Goal: Task Accomplishment & Management: Manage account settings

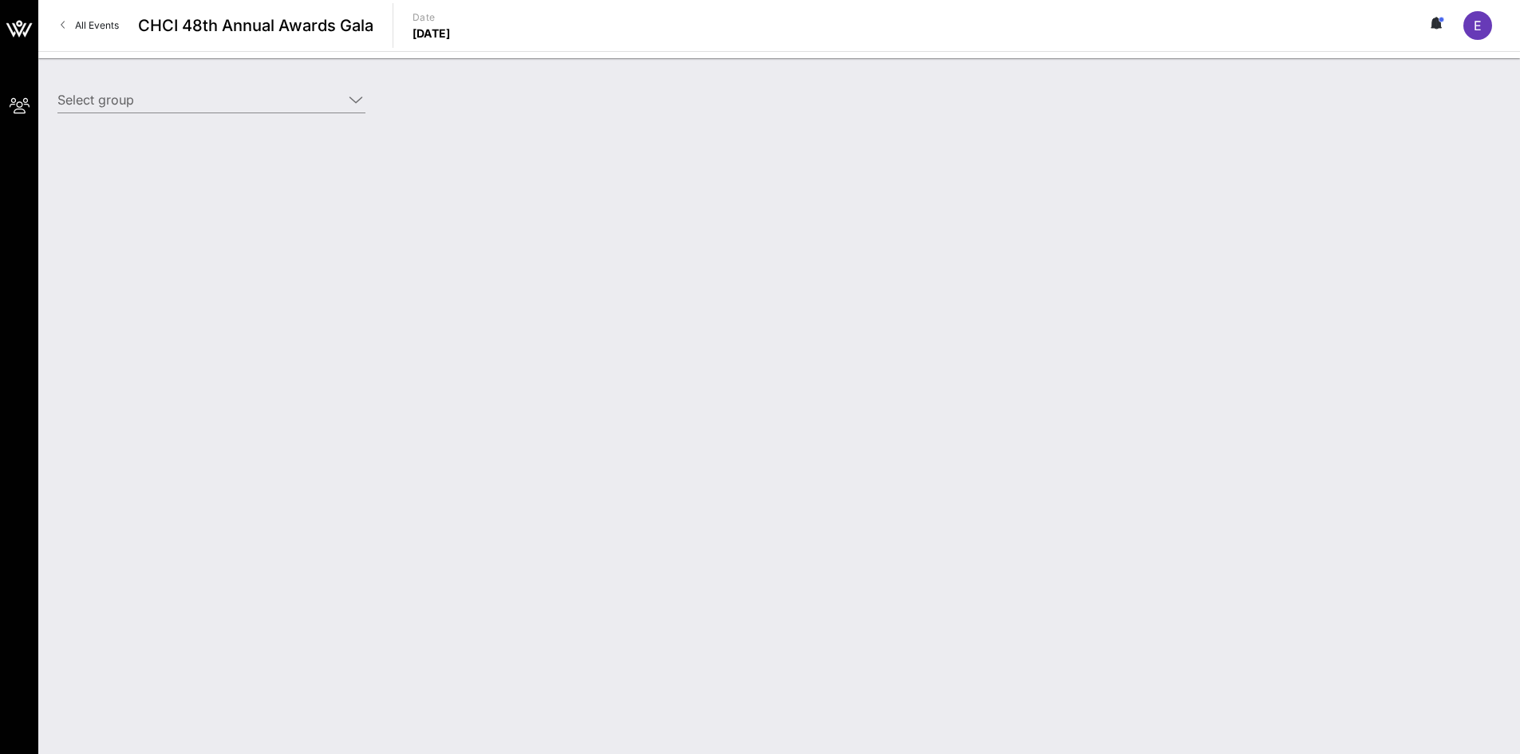
type input "American Beverage Association (American Beverage Association) [[PERSON_NAME], […"
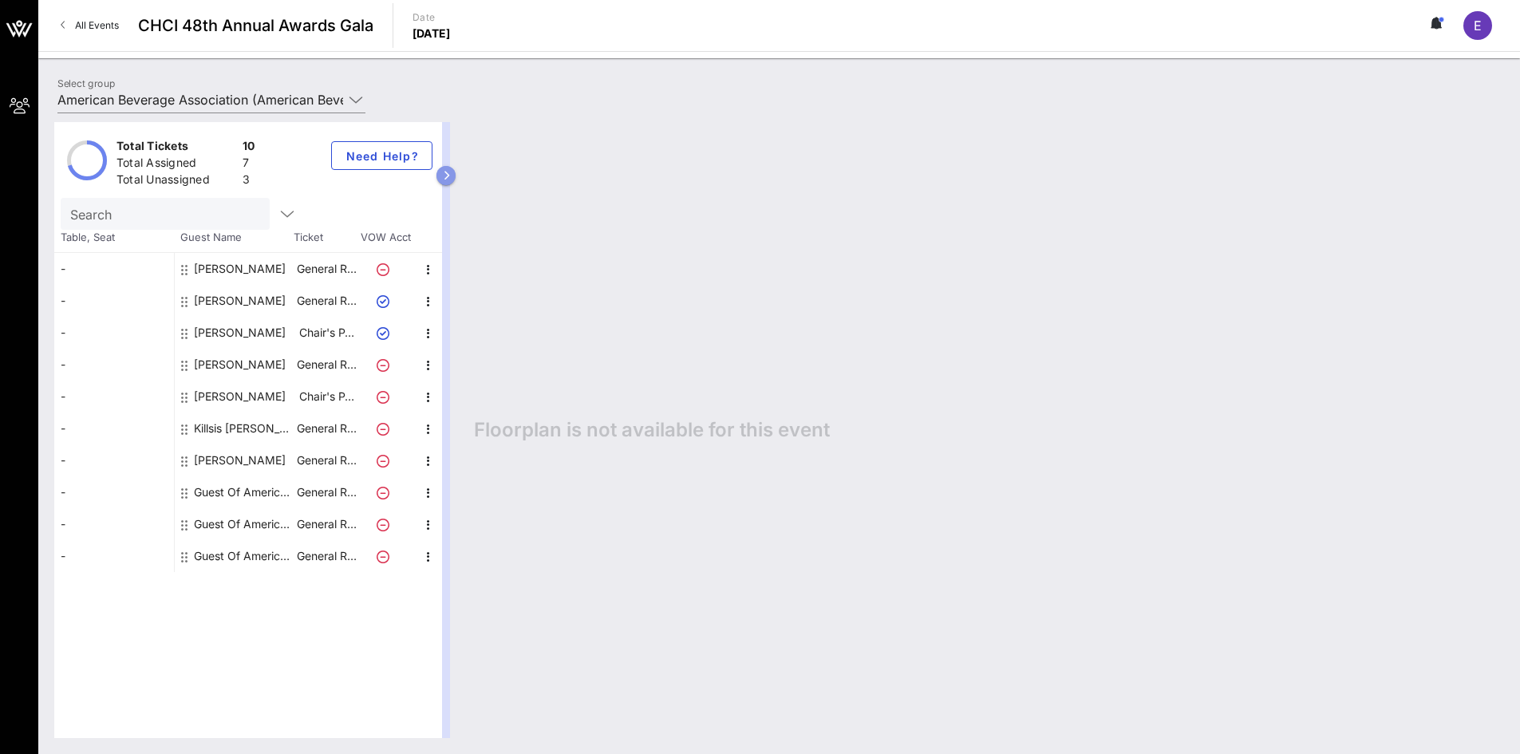
click at [447, 171] on icon "button" at bounding box center [446, 176] width 7 height 10
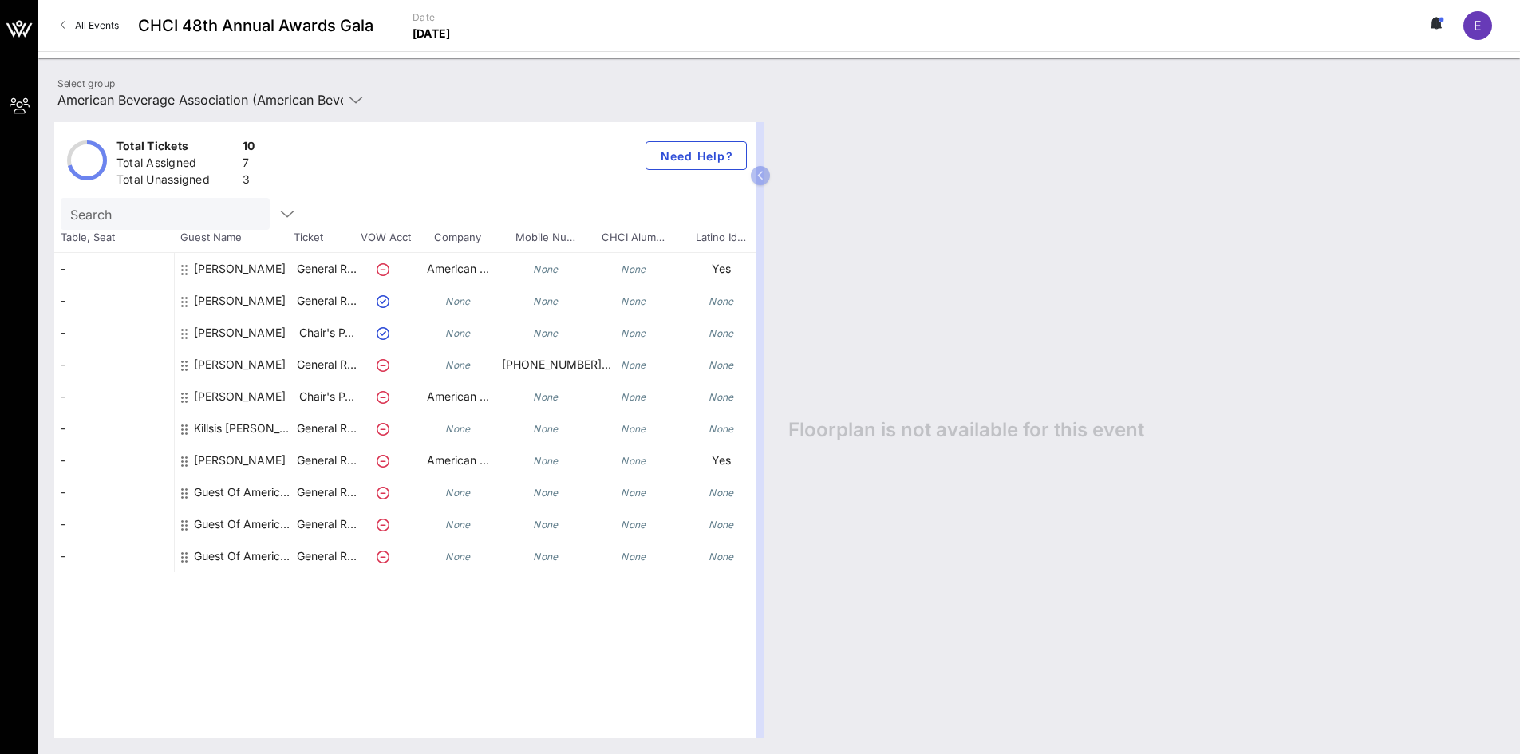
click at [241, 358] on div "[PERSON_NAME]" at bounding box center [240, 371] width 92 height 45
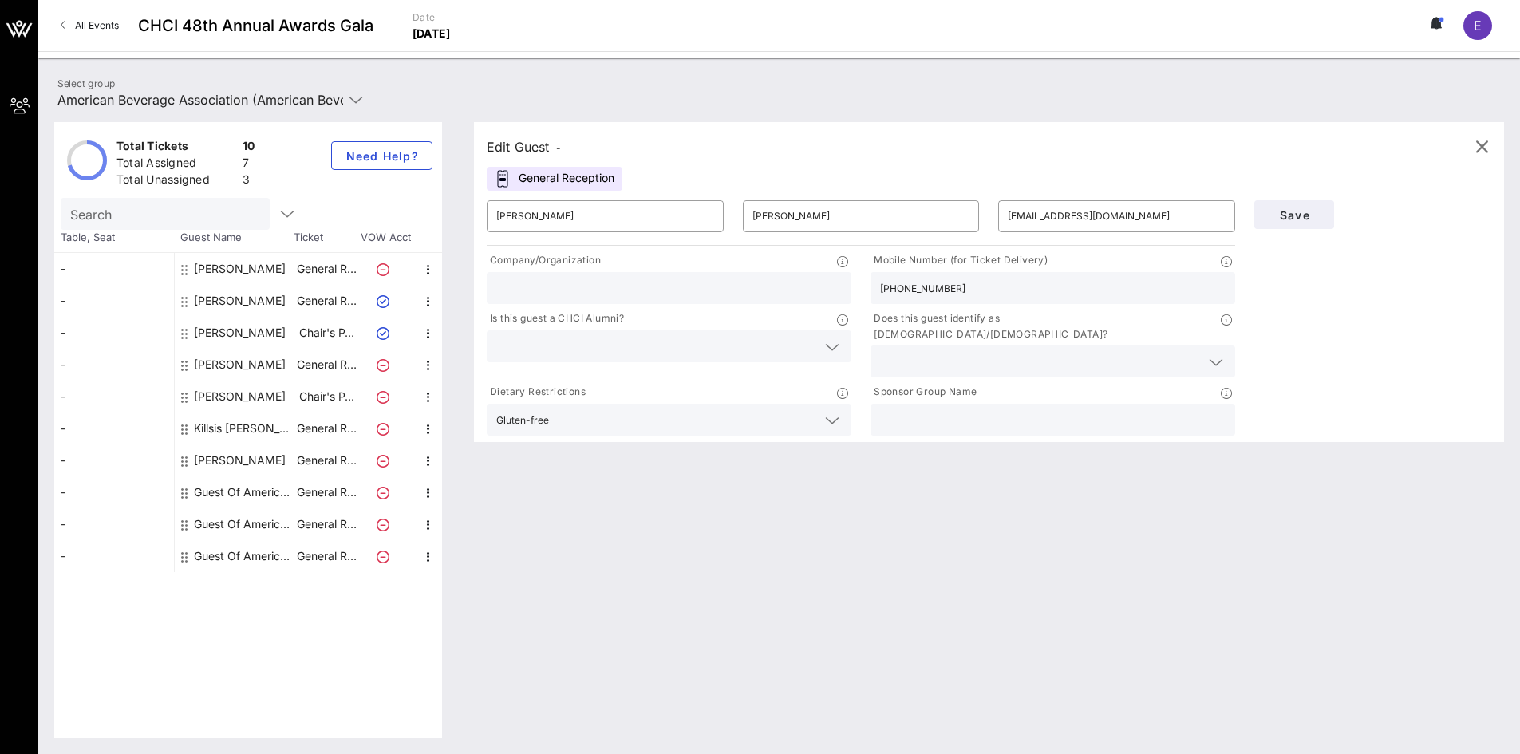
click at [235, 301] on div "[PERSON_NAME]" at bounding box center [240, 301] width 92 height 32
type input "Emily"
type input "Smith"
type input "esmith@americanbeverage.org"
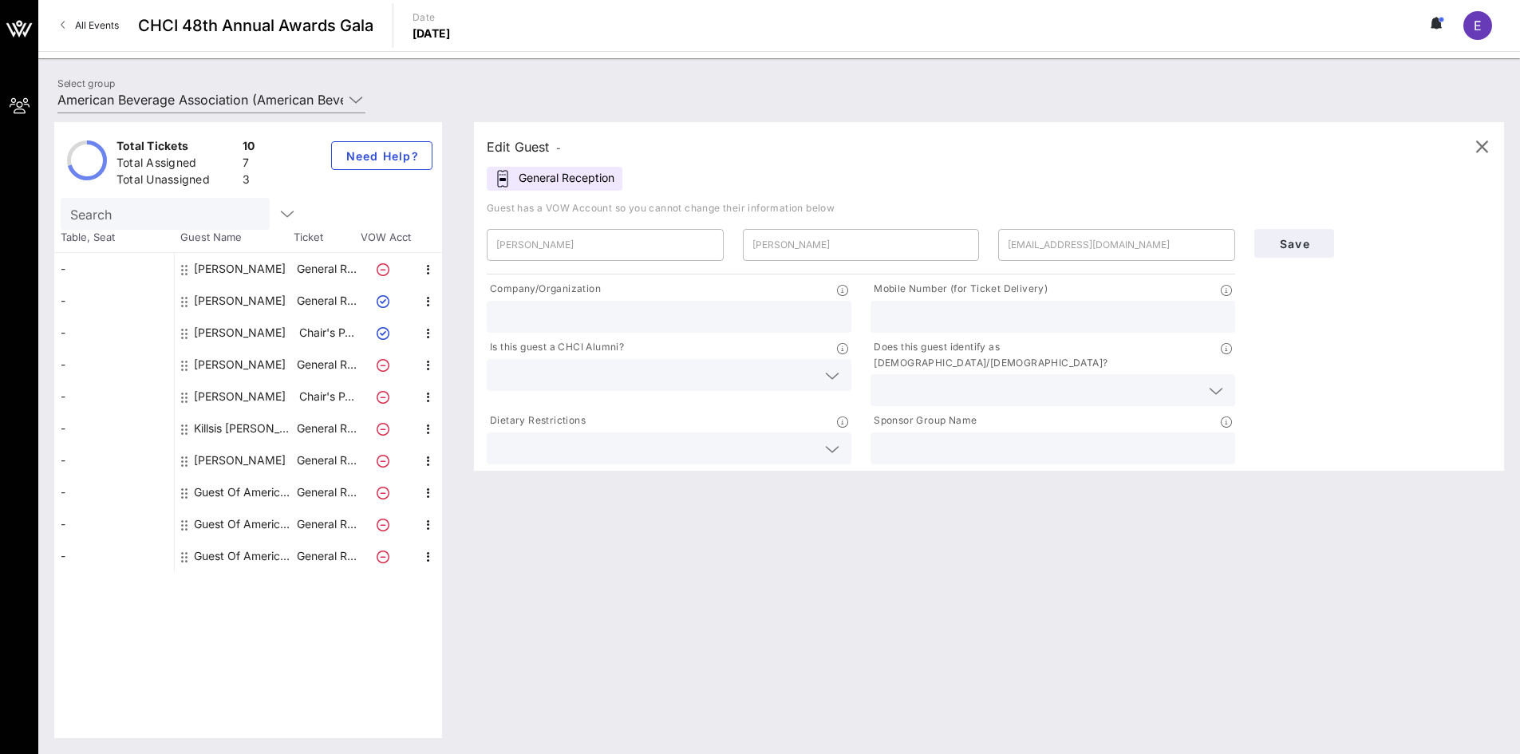
click at [1003, 319] on input "text" at bounding box center [1053, 316] width 346 height 21
type input "440-725-4797"
click at [1291, 237] on span "Save" at bounding box center [1294, 244] width 54 height 14
